Goal: Task Accomplishment & Management: Manage account settings

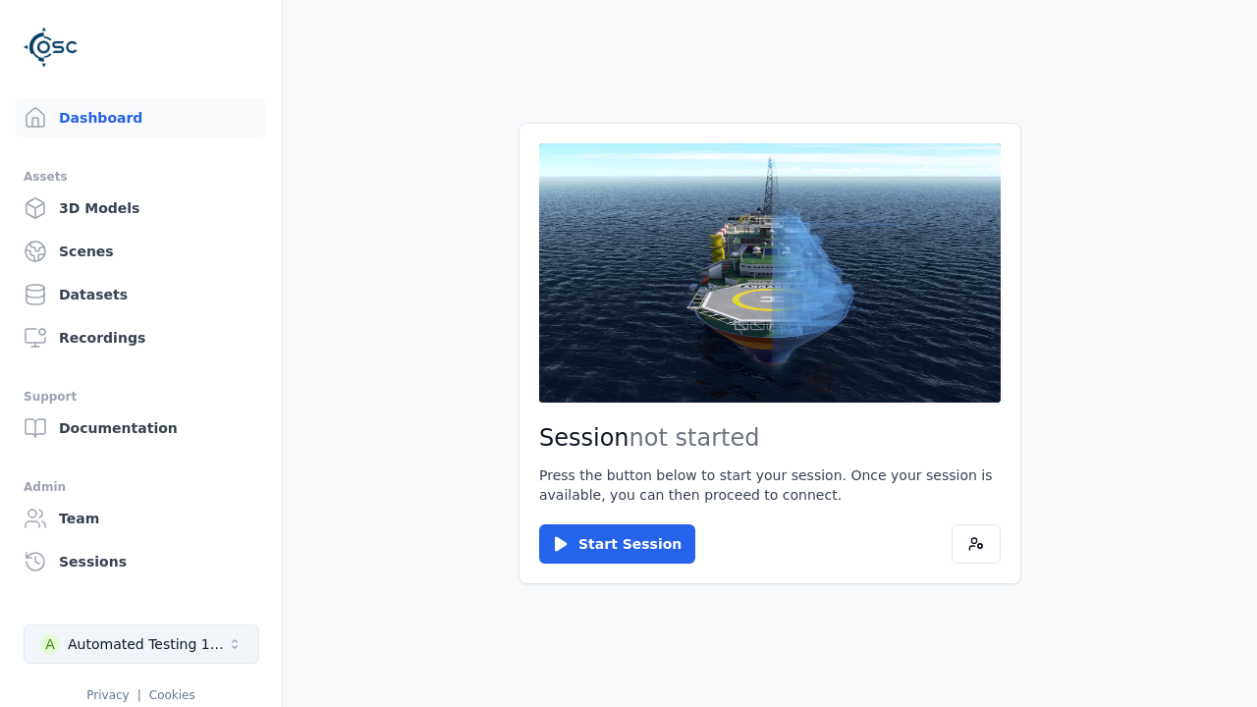
click at [141, 644] on div "Automated Testing 1 - Playwright" at bounding box center [147, 644] width 159 height 20
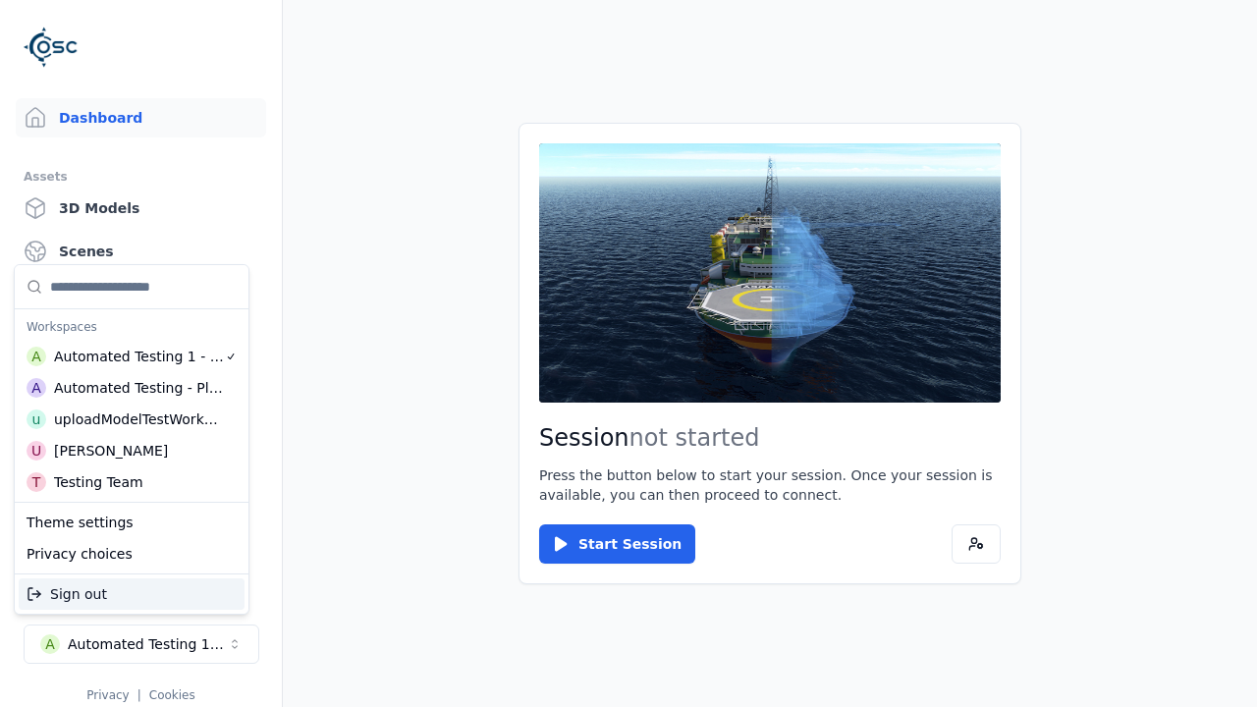
click at [132, 388] on div "Automated Testing - Playwright" at bounding box center [139, 388] width 170 height 20
click at [628, 353] on html "Support Dashboard Assets 3D Models Scenes Datasets Recordings Support Documenta…" at bounding box center [628, 353] width 1257 height 707
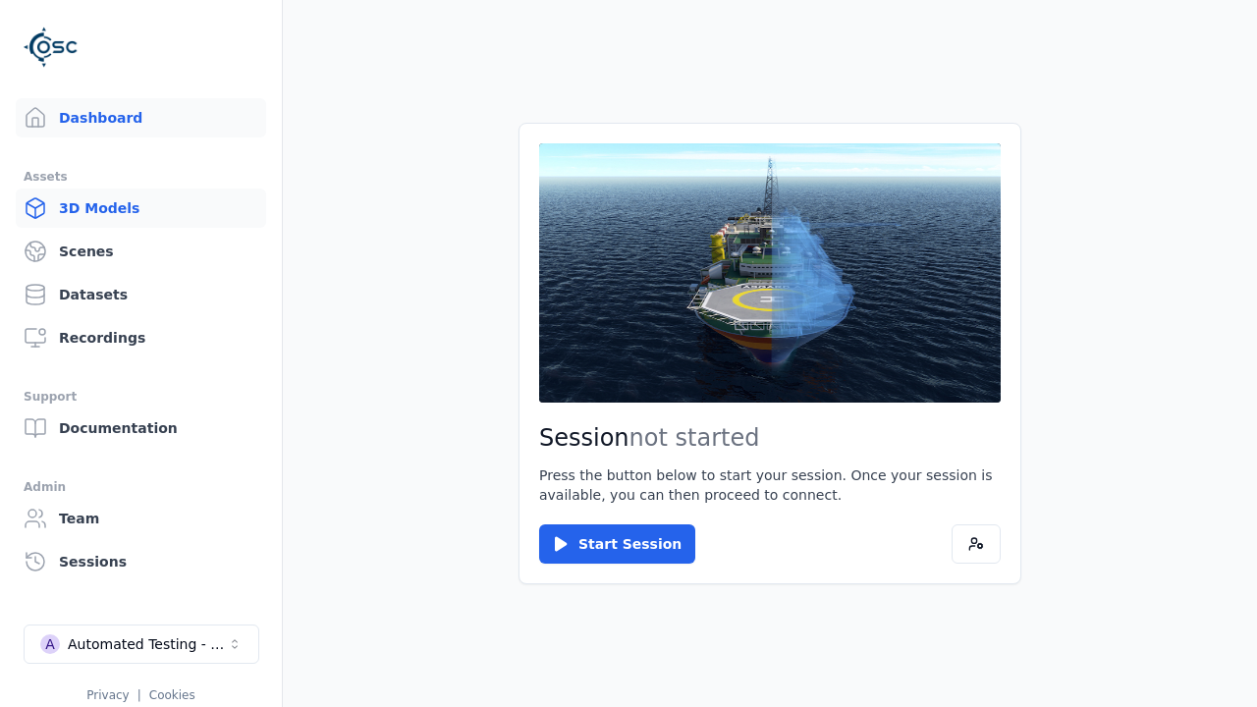
click at [140, 208] on link "3D Models" at bounding box center [141, 208] width 250 height 39
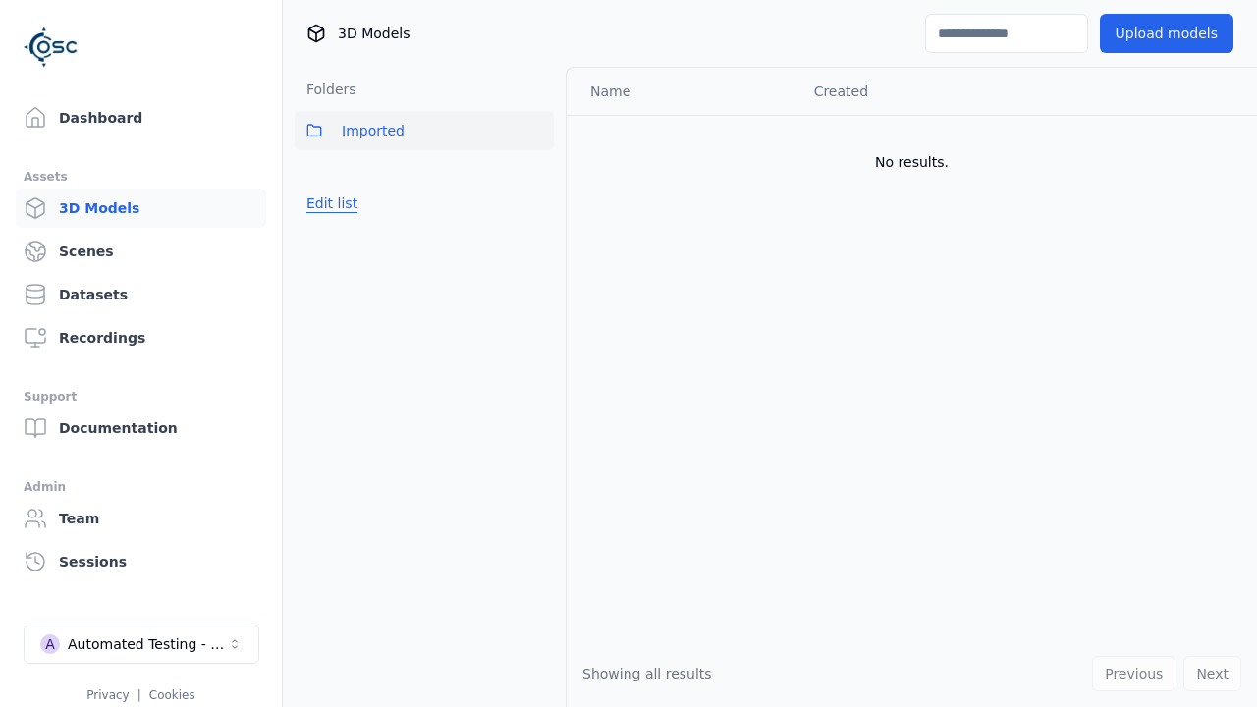
click at [331, 203] on button "Edit list" at bounding box center [332, 203] width 75 height 35
click at [352, 203] on link "Create folder" at bounding box center [351, 203] width 90 height 20
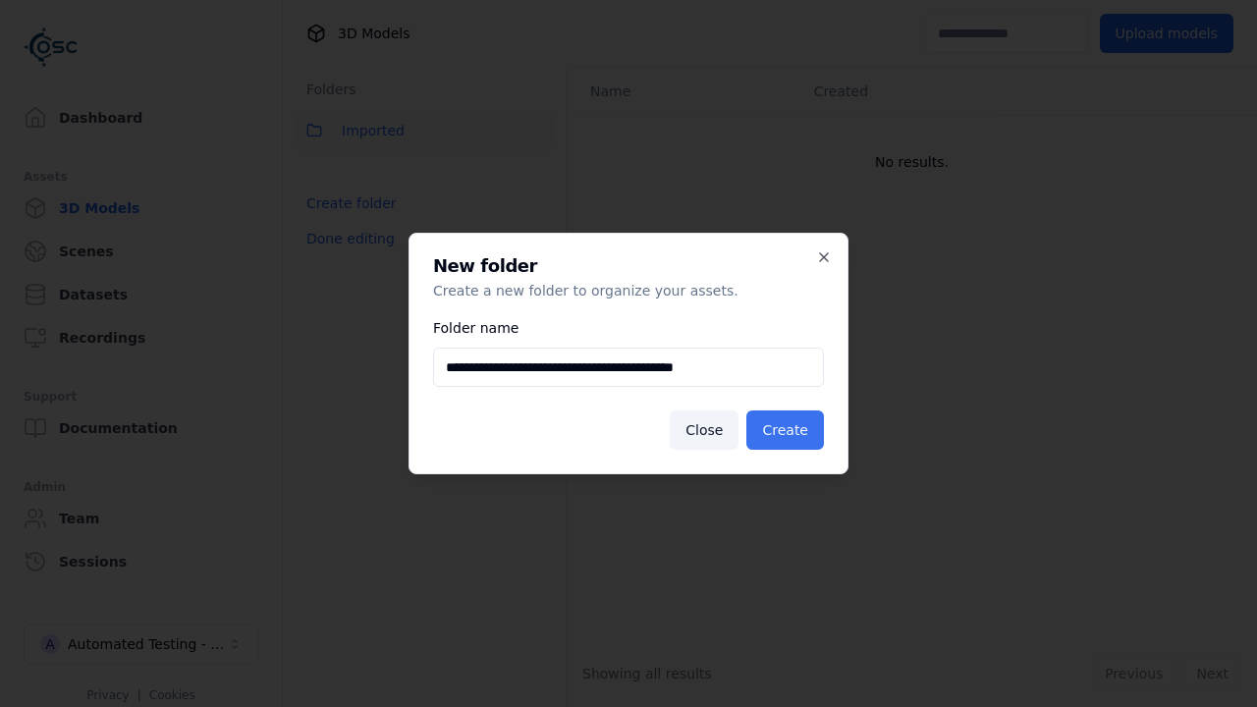
type input "**********"
click at [785, 430] on button "Create" at bounding box center [785, 429] width 78 height 39
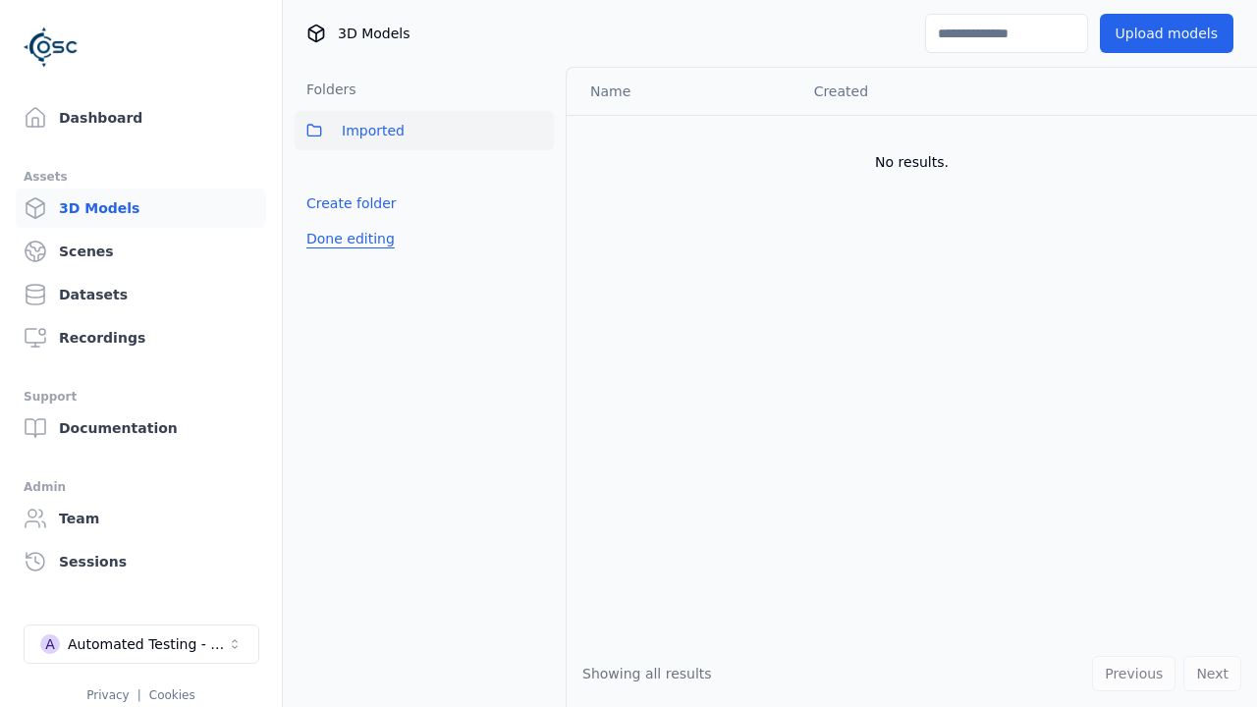
click at [351, 239] on button "Done editing" at bounding box center [351, 238] width 112 height 35
click at [331, 246] on button "Edit list" at bounding box center [332, 246] width 75 height 35
click at [538, 174] on html "Support Dashboard Assets 3D Models Scenes Datasets Recordings Support Documenta…" at bounding box center [628, 353] width 1257 height 707
click at [537, 245] on div "Rename" at bounding box center [537, 245] width 132 height 31
